Goal: Find specific page/section: Find specific page/section

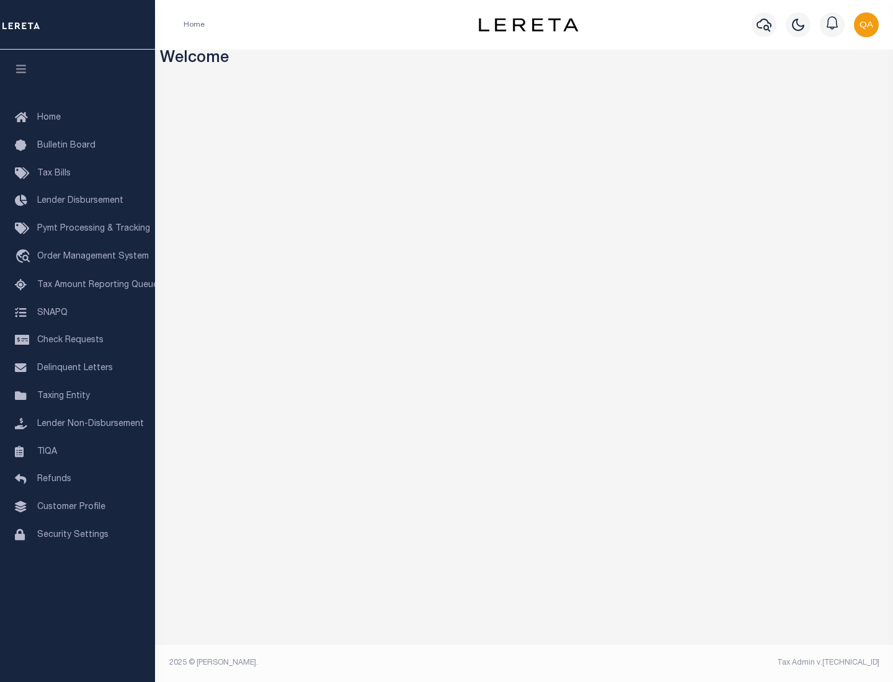
click at [78, 451] on link "TIQA" at bounding box center [77, 452] width 155 height 28
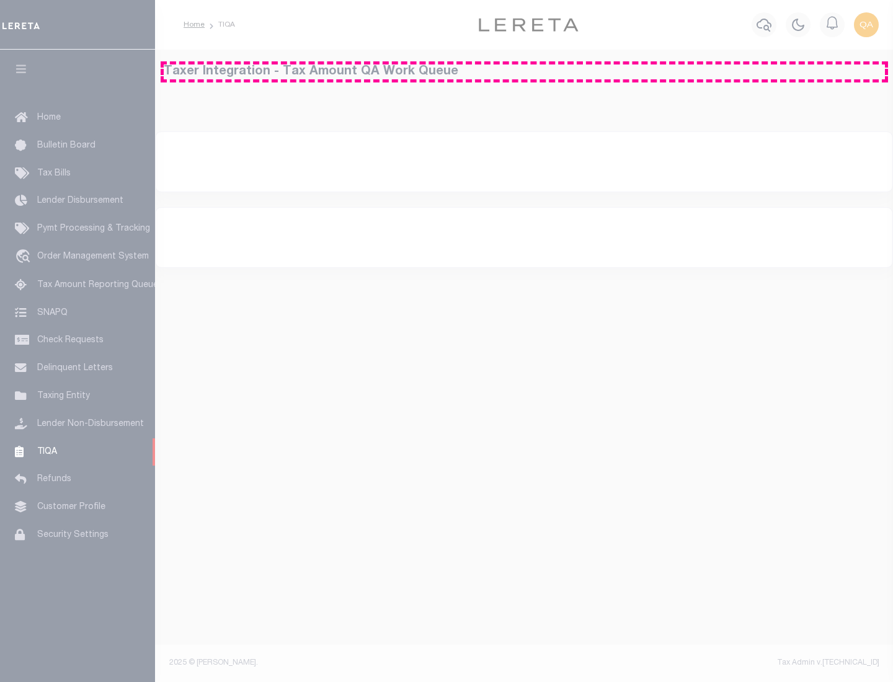
select select "200"
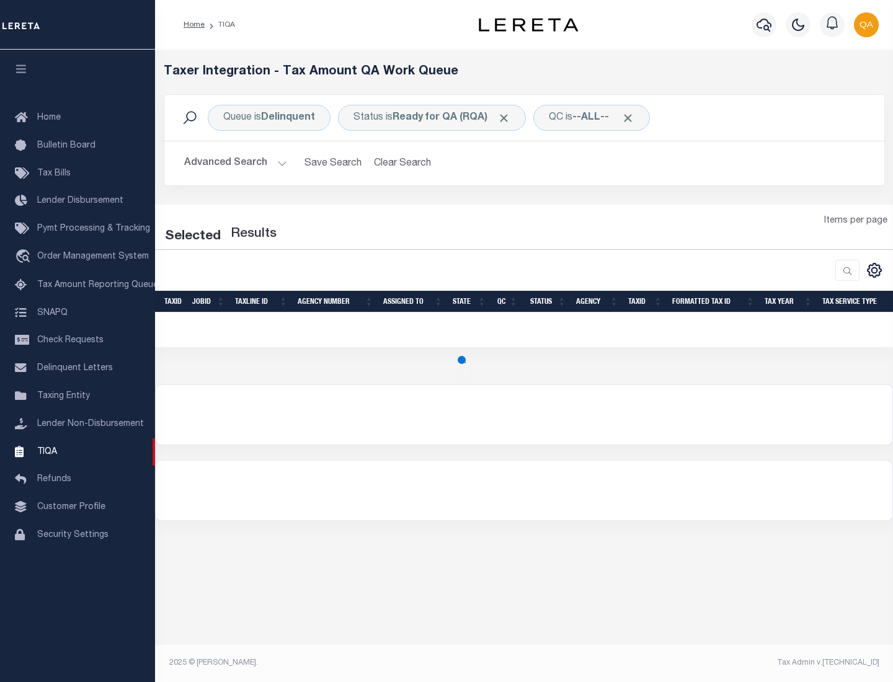
select select "200"
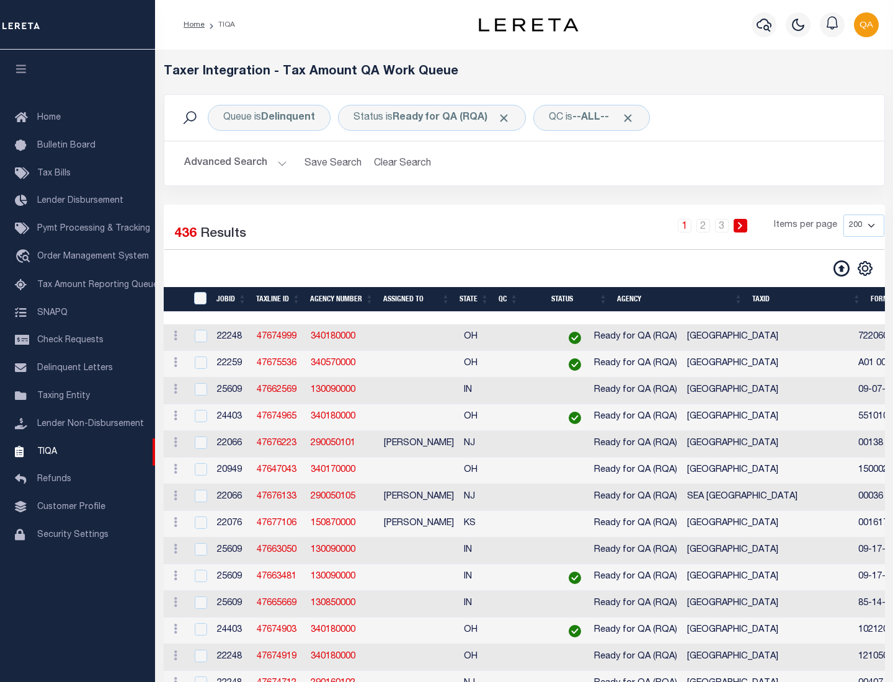
click at [508, 118] on span "Click to Remove" at bounding box center [503, 118] width 13 height 13
